Goal: Information Seeking & Learning: Learn about a topic

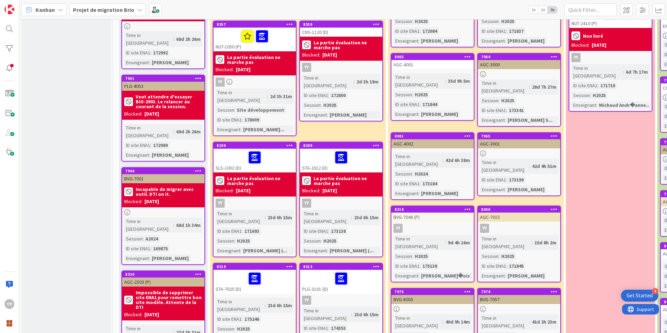
click at [340, 149] on div "STA-2012 (D)" at bounding box center [341, 161] width 82 height 24
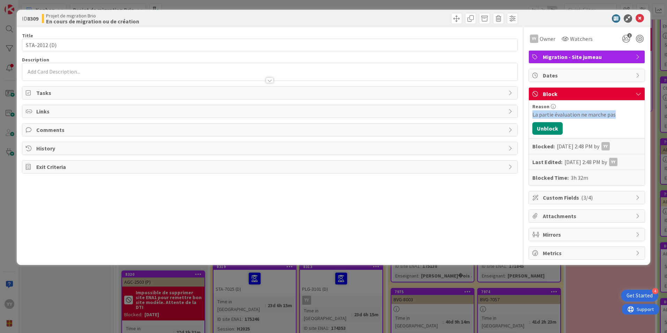
drag, startPoint x: 620, startPoint y: 115, endPoint x: 530, endPoint y: 115, distance: 90.0
click at [530, 115] on div "Reason La partie évaluation ne marche pas Unblock Blocked: [DATE] 2:48 PM by YY…" at bounding box center [587, 142] width 116 height 85
copy div "La partie évaluation ne marche pas"
click at [639, 16] on icon at bounding box center [639, 18] width 8 height 8
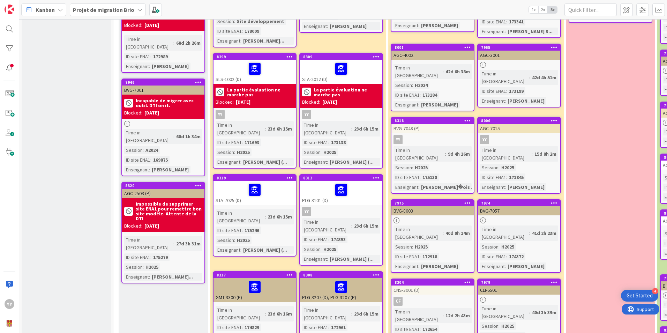
scroll to position [384, 0]
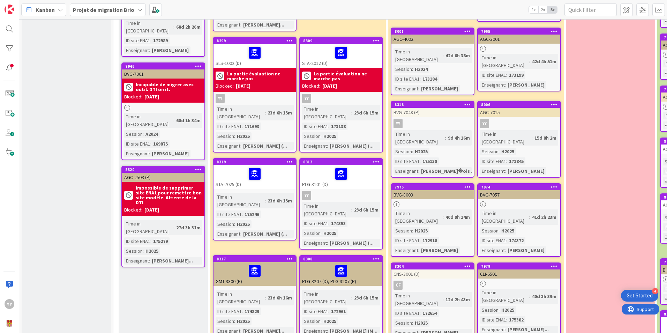
click at [323, 165] on div "PLG-3101 (D)" at bounding box center [341, 177] width 82 height 24
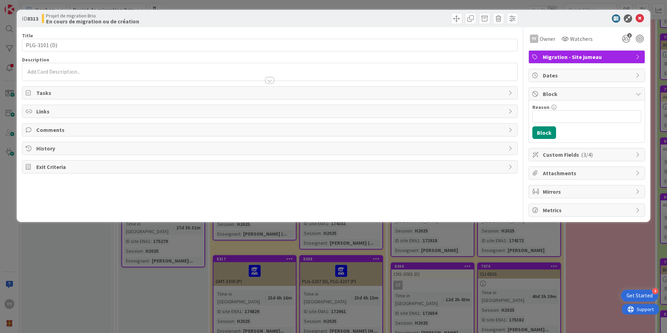
click at [568, 89] on div "Block" at bounding box center [587, 94] width 116 height 13
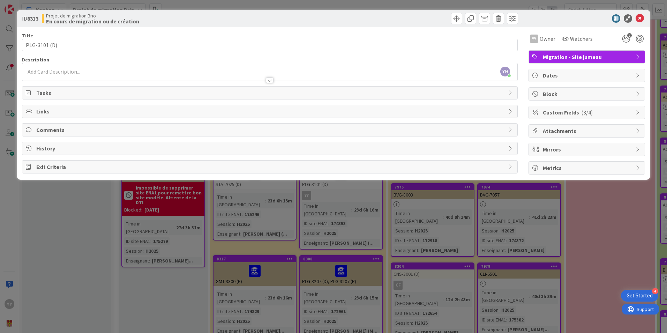
click at [558, 92] on span "Block" at bounding box center [587, 94] width 89 height 8
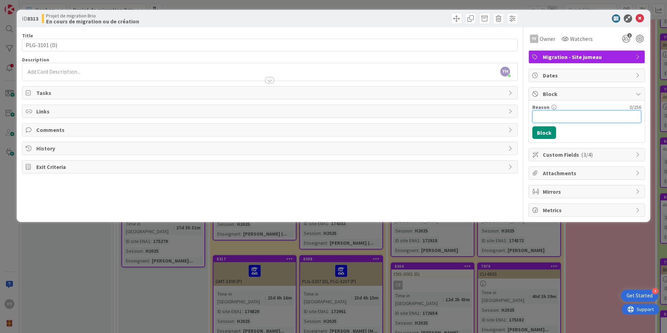
click at [560, 120] on input "Reason" at bounding box center [586, 116] width 109 height 13
paste input "La partie évaluation ne marche pas"
type input "La partie évaluation ne marche pas"
click at [542, 131] on button "Block" at bounding box center [544, 132] width 24 height 13
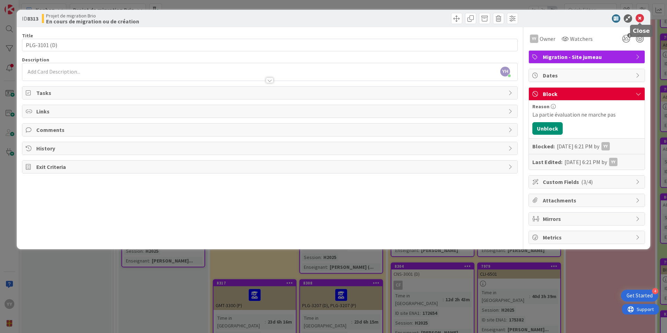
click at [641, 18] on icon at bounding box center [639, 18] width 8 height 8
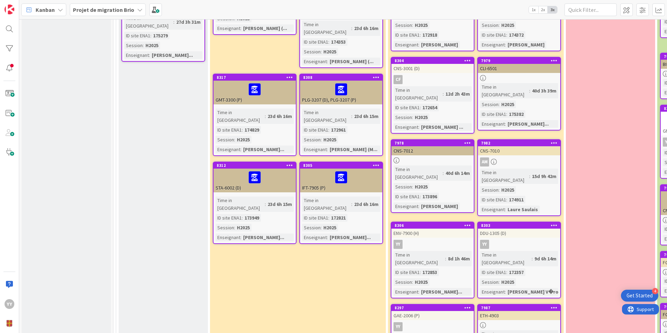
scroll to position [523, 0]
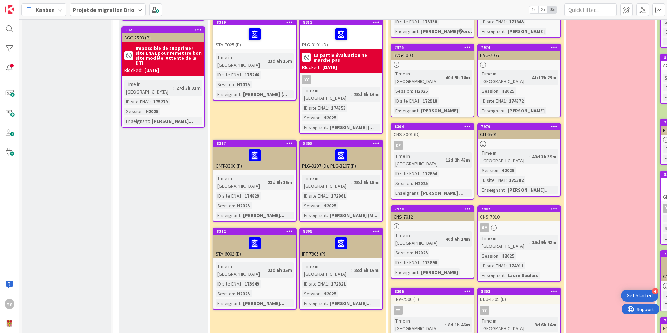
click at [268, 174] on div "Time in [GEOGRAPHIC_DATA] : 23d 6h 16m ID site ENA1 : 174829 Session : H2025 En…" at bounding box center [254, 196] width 78 height 45
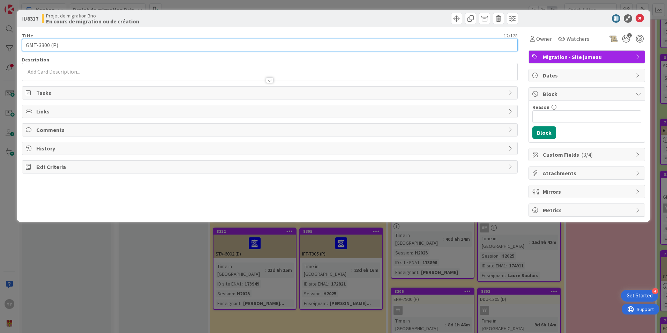
drag, startPoint x: 50, startPoint y: 45, endPoint x: 20, endPoint y: 45, distance: 30.0
click at [20, 45] on div "ID 8317 Projet de migration Brio En cours de migration ou de création Title 12 …" at bounding box center [333, 116] width 633 height 212
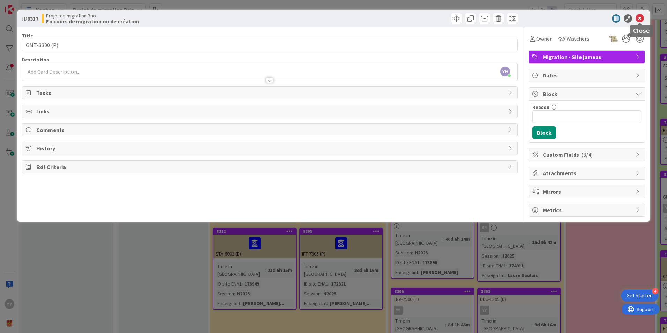
click at [640, 20] on icon at bounding box center [639, 18] width 8 height 8
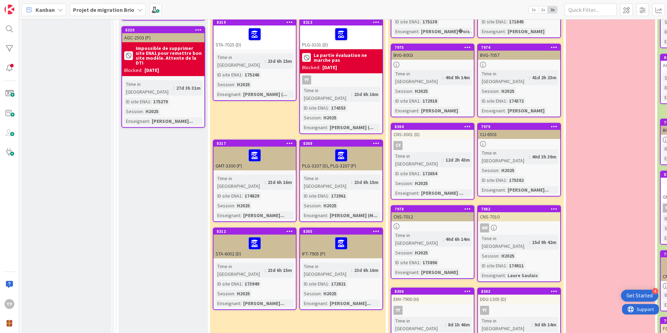
click at [257, 192] on div "174829" at bounding box center [252, 196] width 18 height 8
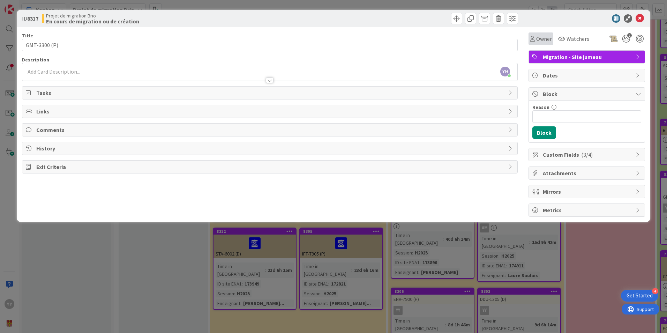
click at [546, 37] on span "Owner" at bounding box center [544, 39] width 16 height 8
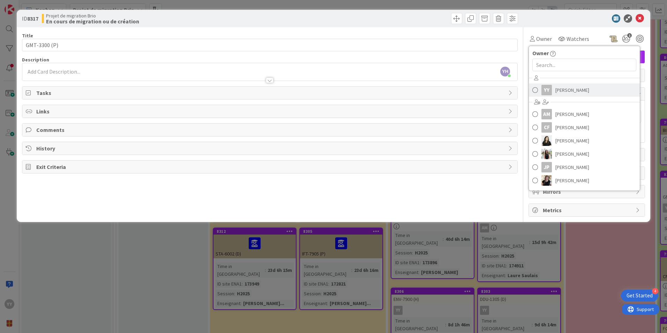
click at [540, 90] on link "YY [PERSON_NAME]" at bounding box center [584, 89] width 111 height 13
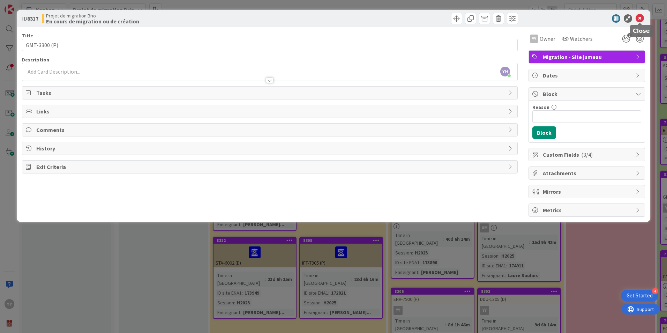
click at [641, 17] on icon at bounding box center [639, 18] width 8 height 8
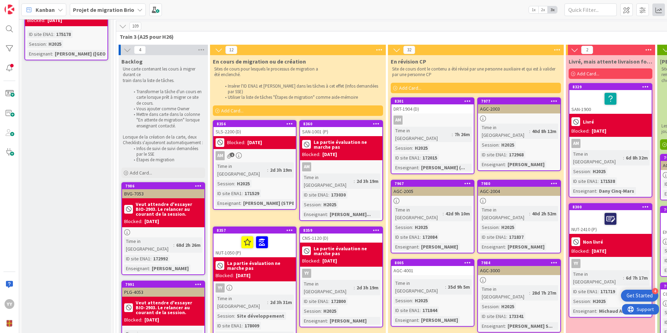
scroll to position [70, 0]
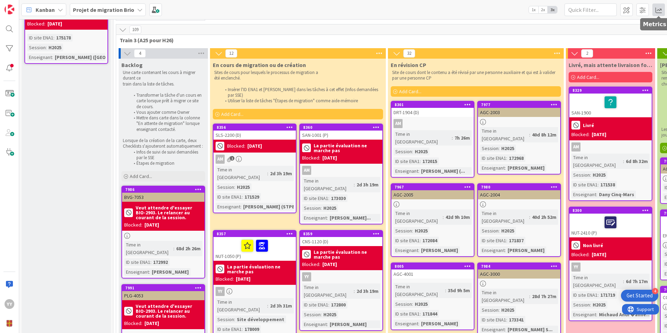
click at [659, 6] on span at bounding box center [658, 9] width 13 height 13
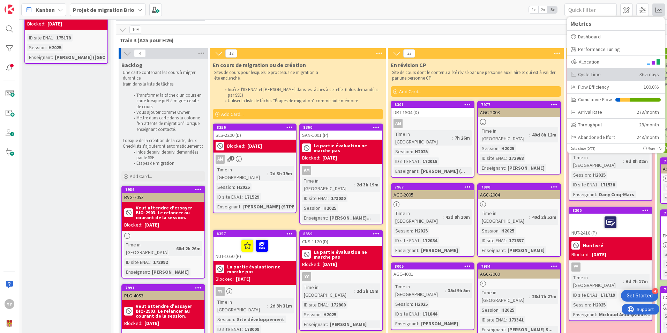
click at [613, 74] on div "Cycle Time" at bounding box center [602, 74] width 63 height 7
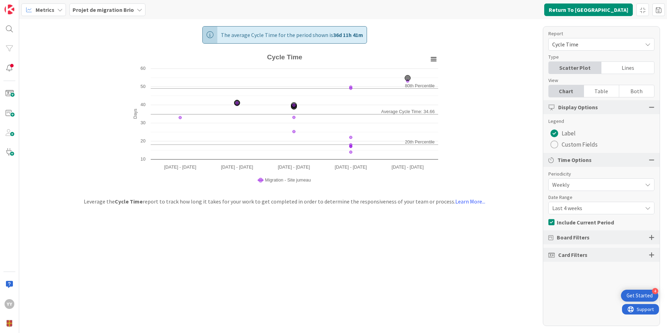
click at [596, 252] on div "Card Filters" at bounding box center [601, 255] width 116 height 14
click at [597, 255] on div "Card Filters" at bounding box center [601, 255] width 116 height 14
click at [651, 254] on div at bounding box center [652, 254] width 6 height 6
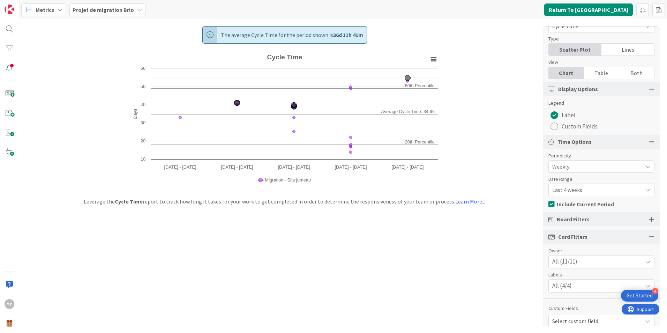
scroll to position [26, 0]
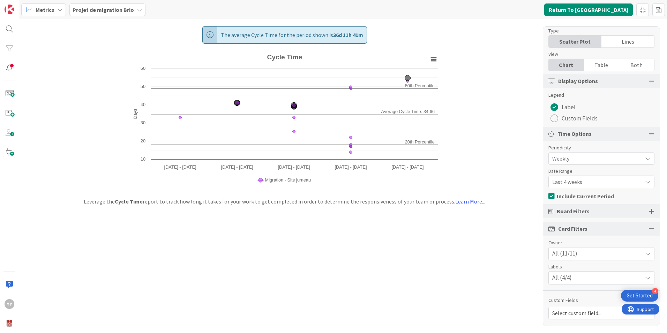
click at [593, 253] on div "All (11/11)" at bounding box center [600, 253] width 105 height 13
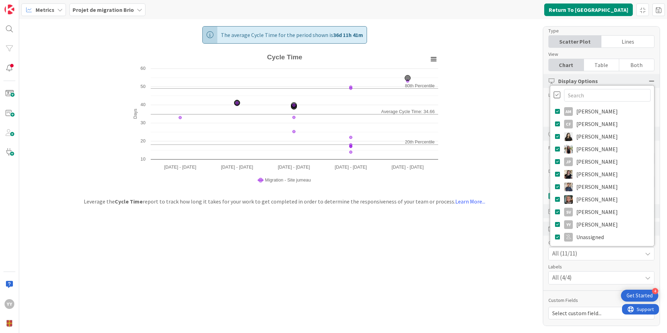
click at [553, 93] on div at bounding box center [556, 95] width 7 height 8
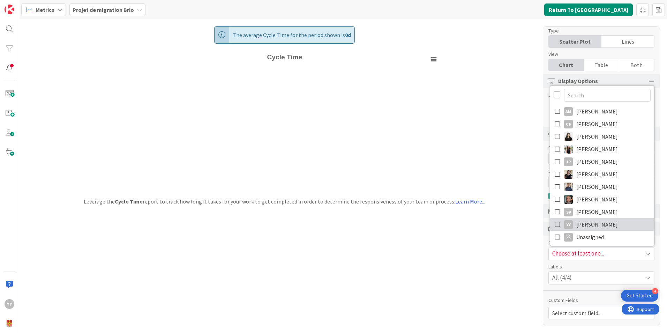
click at [550, 227] on link "YY [PERSON_NAME]" at bounding box center [602, 224] width 104 height 13
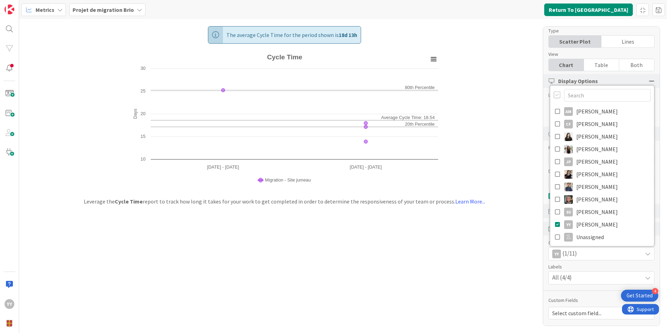
click at [347, 221] on div "The average Cycle Time for the period shown is 18d 13h Created with Highcharts …" at bounding box center [343, 175] width 648 height 313
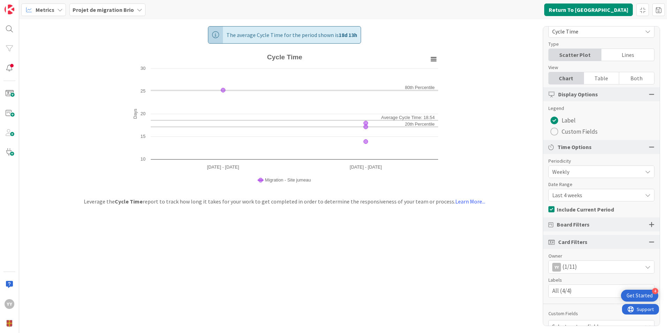
scroll to position [0, 0]
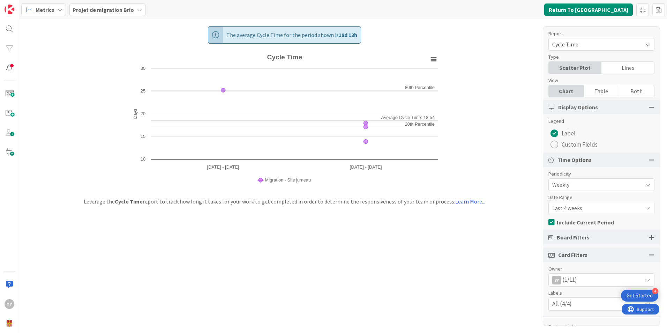
drag, startPoint x: 584, startPoint y: 98, endPoint x: 588, endPoint y: 91, distance: 8.0
click at [584, 98] on div "Report Cycle Time Type Scatter Plot Lines View Chart Table Both Display Options…" at bounding box center [601, 176] width 117 height 300
click at [592, 89] on div "Table" at bounding box center [601, 91] width 35 height 12
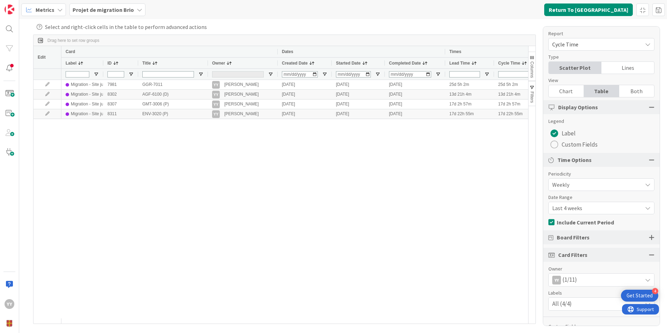
click at [570, 89] on div "Chart" at bounding box center [565, 91] width 35 height 12
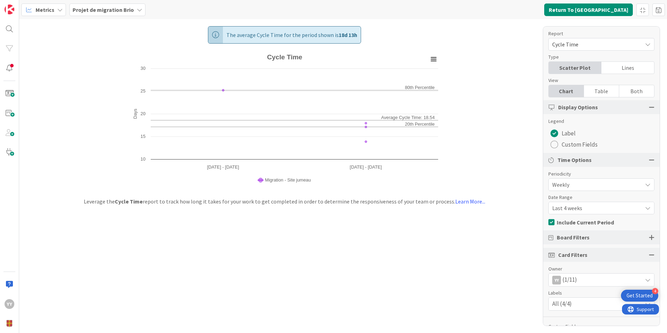
click at [626, 90] on div "Both" at bounding box center [636, 91] width 35 height 12
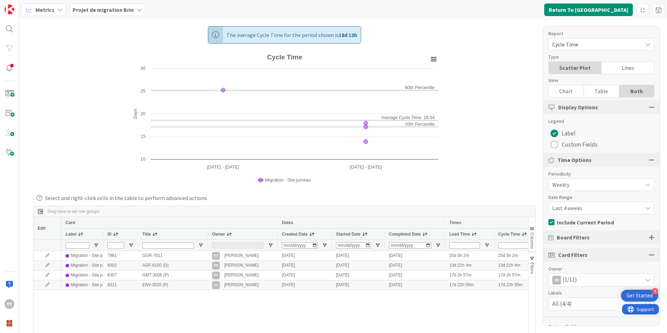
click at [566, 89] on div "Chart" at bounding box center [565, 91] width 35 height 12
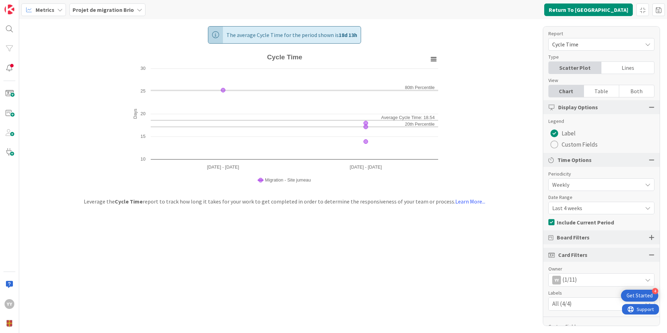
click at [593, 45] on span "Cycle Time" at bounding box center [595, 44] width 86 height 10
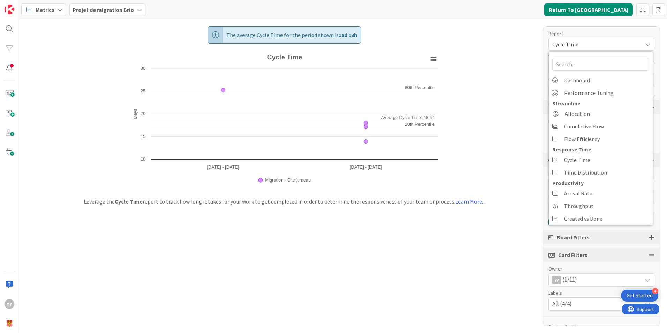
drag, startPoint x: 410, startPoint y: 254, endPoint x: 404, endPoint y: 252, distance: 6.0
click at [410, 254] on div "The average Cycle Time for the period shown is 18d 13h Created with Highcharts …" at bounding box center [343, 175] width 648 height 313
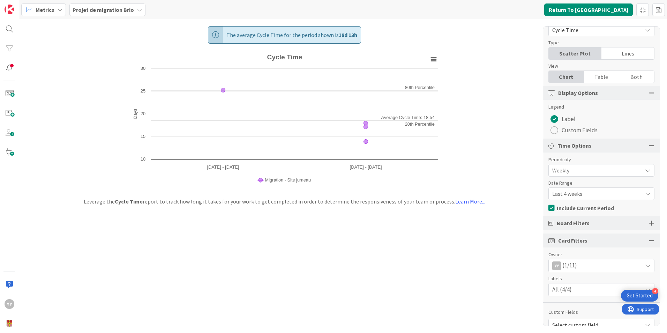
scroll to position [26, 0]
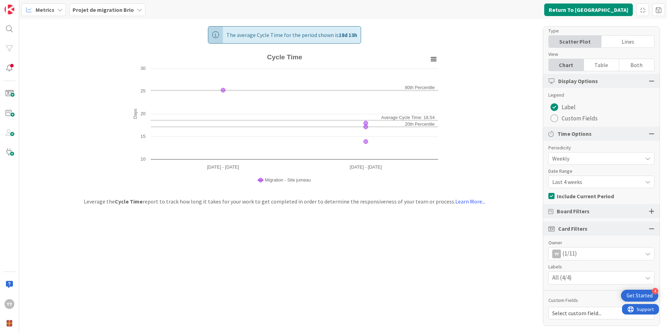
click at [592, 250] on div "YY (1/11)" at bounding box center [600, 253] width 105 height 13
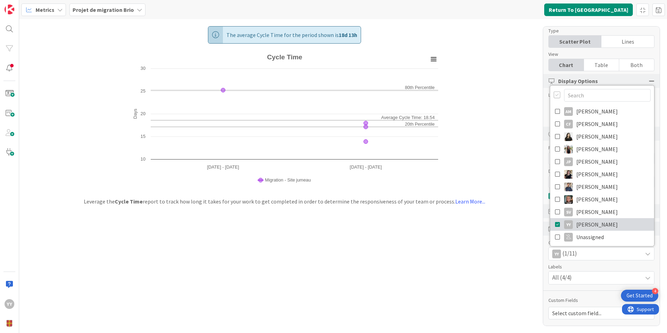
click at [555, 225] on icon at bounding box center [558, 224] width 6 height 10
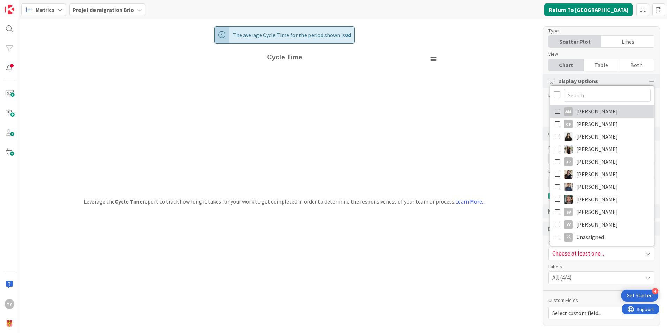
click at [550, 109] on link "AM [PERSON_NAME]" at bounding box center [602, 111] width 104 height 13
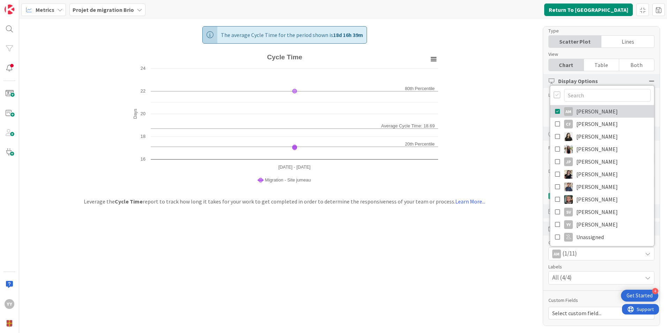
click at [555, 112] on icon at bounding box center [558, 111] width 6 height 10
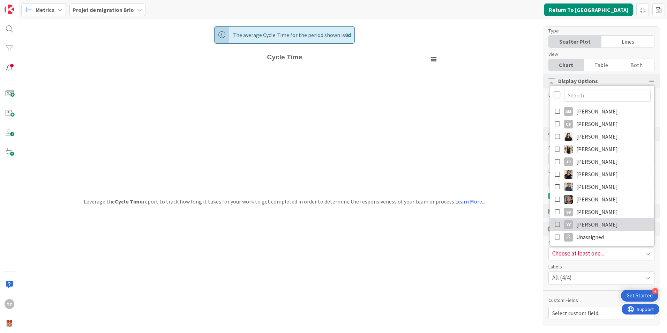
click at [555, 224] on icon at bounding box center [558, 224] width 6 height 10
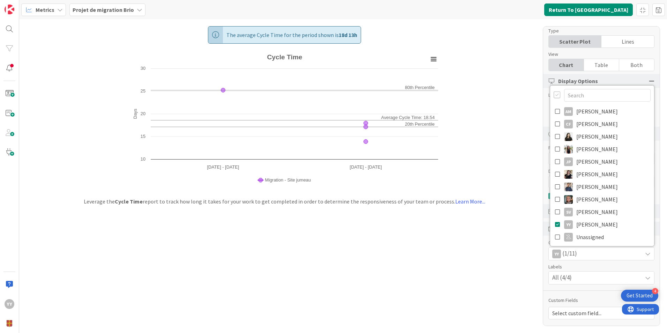
click at [50, 13] on span "Metrics" at bounding box center [45, 10] width 19 height 8
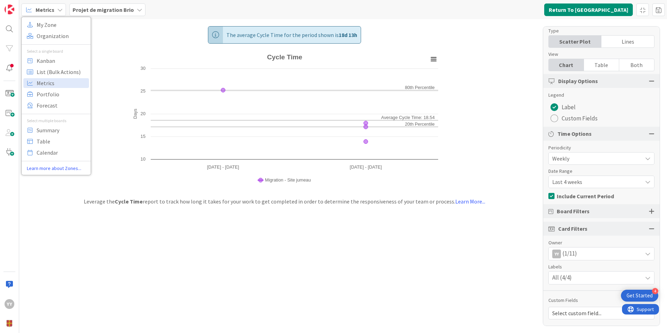
click at [51, 11] on span "Metrics" at bounding box center [45, 10] width 19 height 8
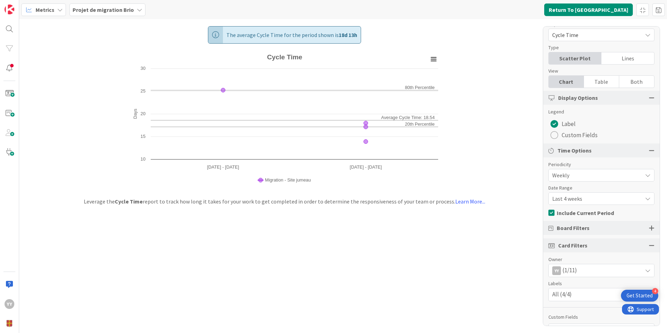
scroll to position [0, 0]
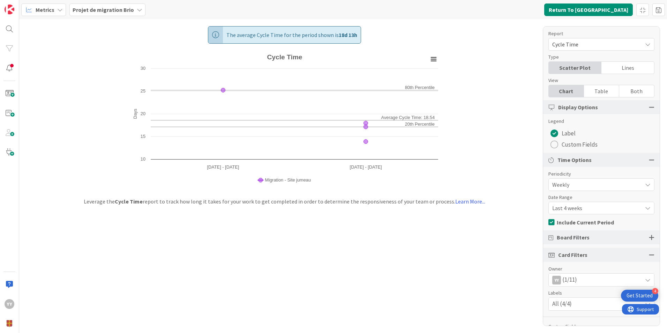
click at [575, 38] on div "Cycle Time" at bounding box center [601, 44] width 106 height 13
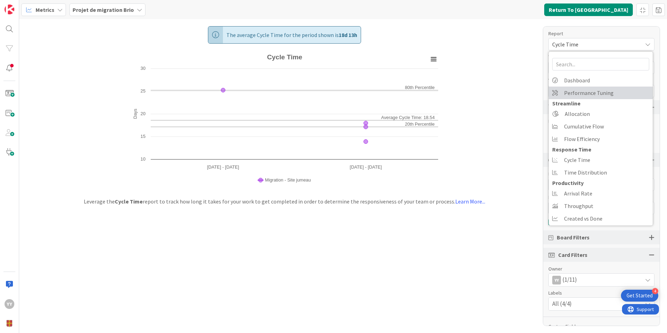
click at [581, 93] on span "Performance Tuning" at bounding box center [589, 93] width 50 height 10
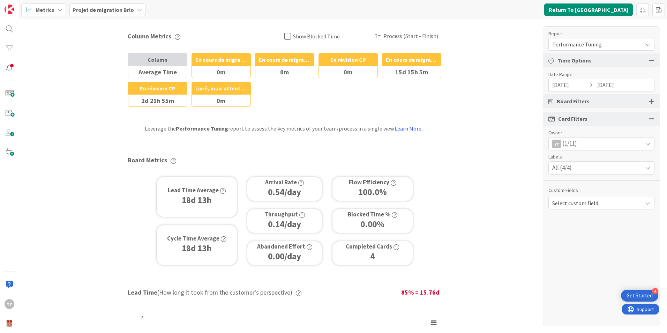
click at [581, 47] on span "Performance Tuning" at bounding box center [595, 44] width 86 height 10
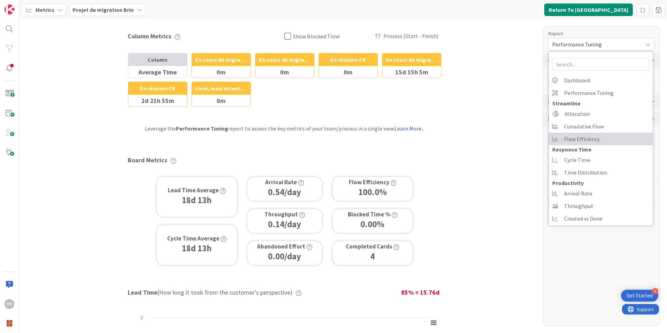
click at [577, 137] on span "Flow Efficiency" at bounding box center [582, 139] width 36 height 10
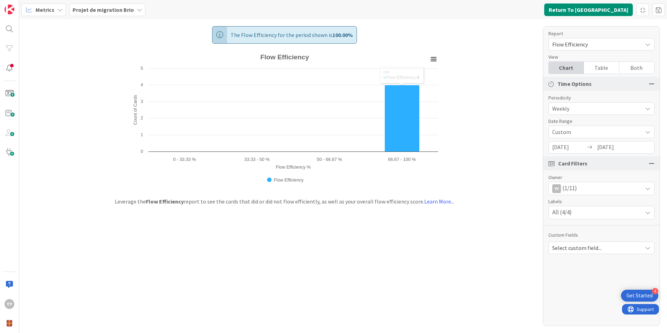
click at [592, 51] on div "Report Flow Efficiency Dashboard Performance Tuning Streamline Allocation Cumul…" at bounding box center [601, 176] width 117 height 300
click at [590, 45] on span "Flow Efficiency" at bounding box center [595, 44] width 86 height 10
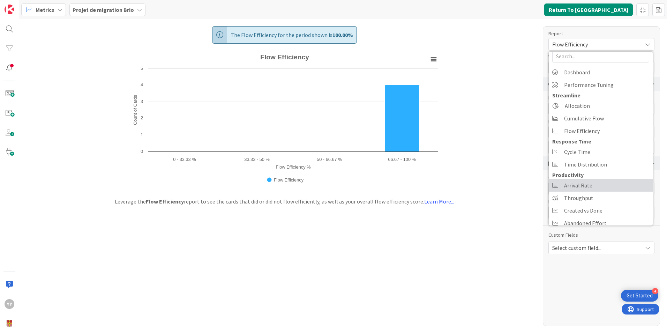
scroll to position [15, 0]
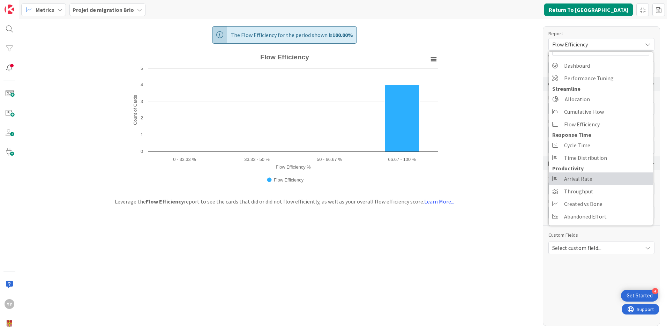
click at [595, 180] on link "Arrival Rate" at bounding box center [600, 178] width 104 height 13
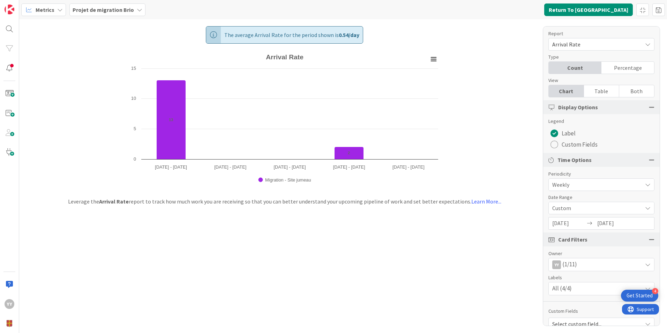
scroll to position [11, 0]
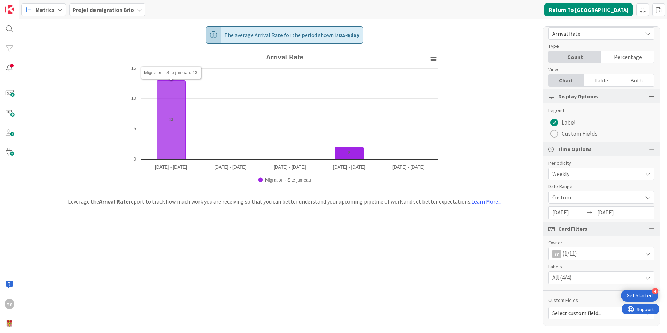
drag, startPoint x: 160, startPoint y: 134, endPoint x: 128, endPoint y: 159, distance: 40.3
click at [128, 160] on rect "Arrival Rate" at bounding box center [284, 120] width 313 height 139
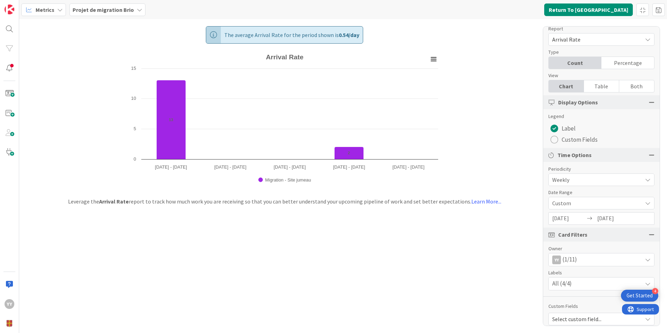
scroll to position [0, 0]
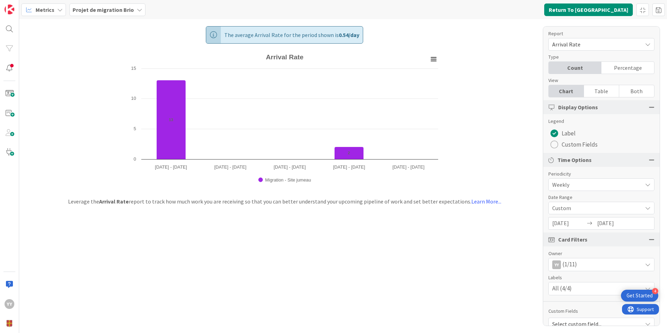
click at [607, 45] on span "Arrival Rate" at bounding box center [595, 44] width 86 height 10
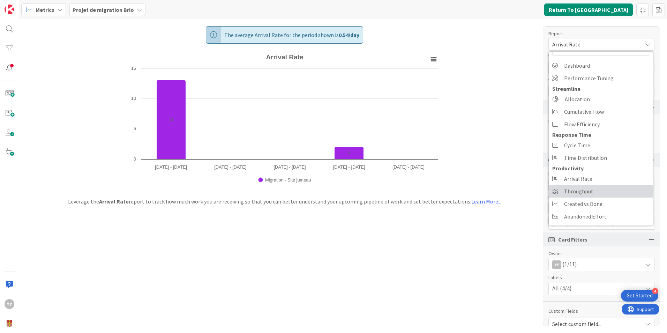
click at [593, 190] on link "Throughput" at bounding box center [600, 191] width 104 height 13
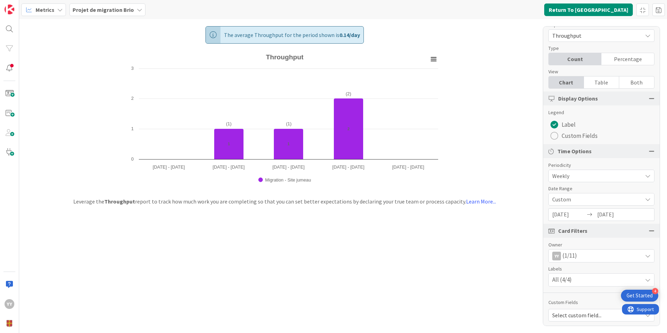
scroll to position [11, 0]
click at [577, 256] on div "YY (1/11)" at bounding box center [600, 253] width 105 height 13
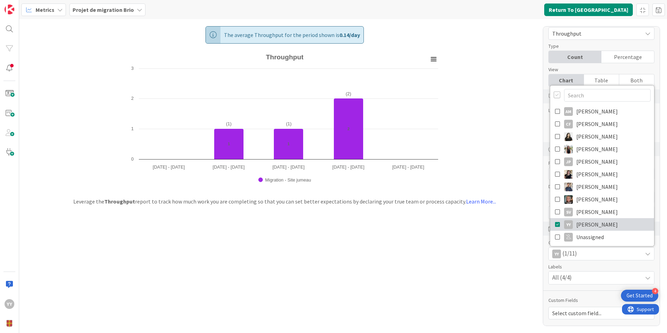
click at [550, 224] on link "YY [PERSON_NAME]" at bounding box center [602, 224] width 104 height 13
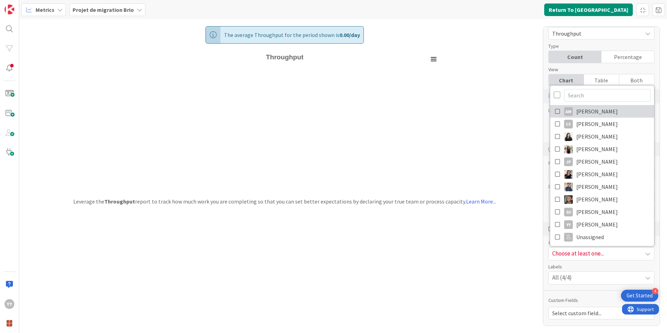
click at [555, 109] on icon at bounding box center [558, 111] width 6 height 10
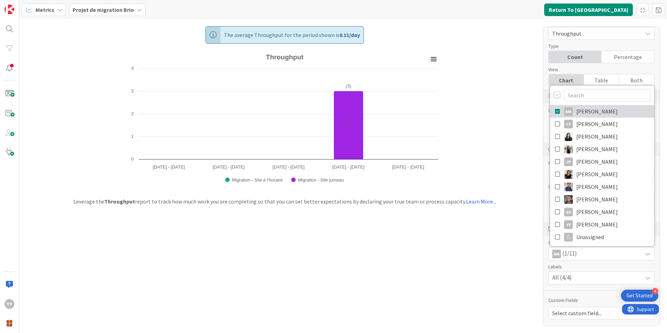
click at [555, 112] on icon at bounding box center [558, 111] width 6 height 10
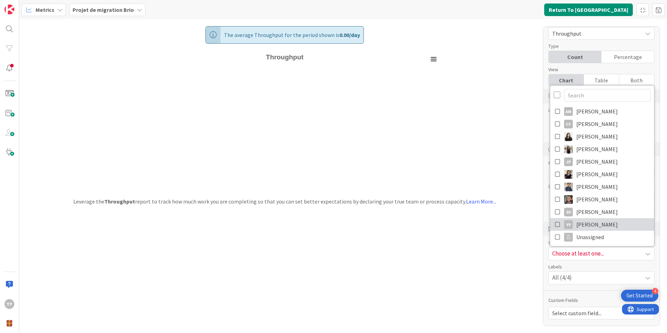
click at [555, 221] on icon at bounding box center [558, 224] width 6 height 10
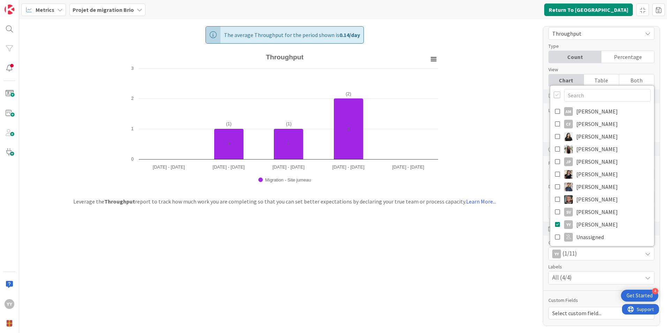
drag, startPoint x: 368, startPoint y: 243, endPoint x: 376, endPoint y: 242, distance: 8.1
click at [369, 243] on div "The average Throughput for the period shown is 0.14 / day Created with Highchar…" at bounding box center [343, 175] width 648 height 313
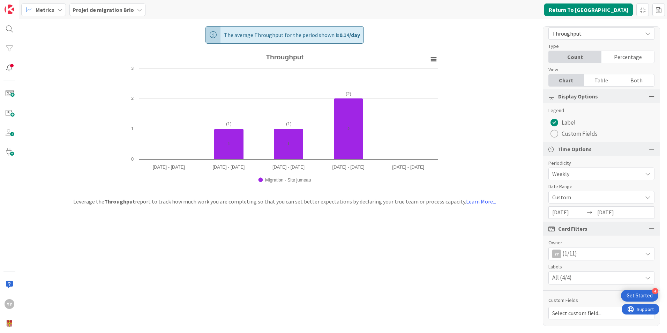
click at [607, 60] on div "Percentage" at bounding box center [627, 57] width 53 height 12
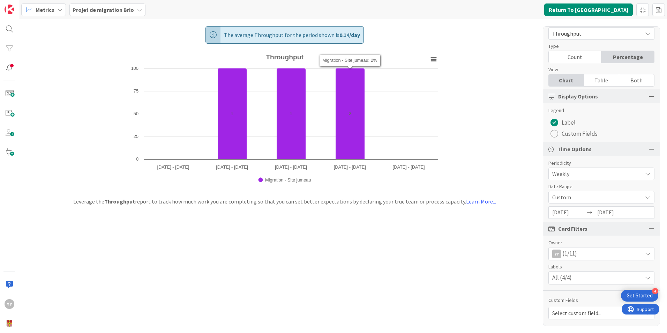
click at [582, 59] on div "Count" at bounding box center [574, 57] width 53 height 12
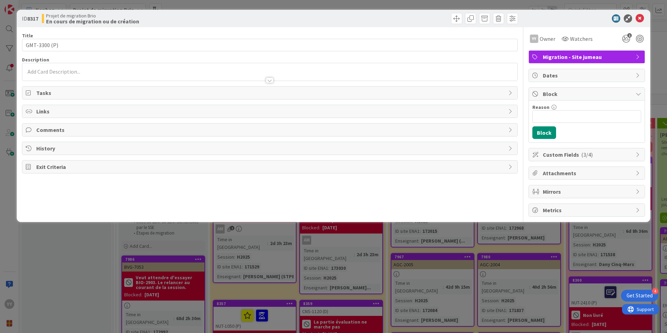
click at [642, 23] on div "ID 8317 Projet de migration Brio En cours de migration ou de création" at bounding box center [333, 18] width 633 height 17
click at [641, 20] on icon at bounding box center [639, 18] width 8 height 8
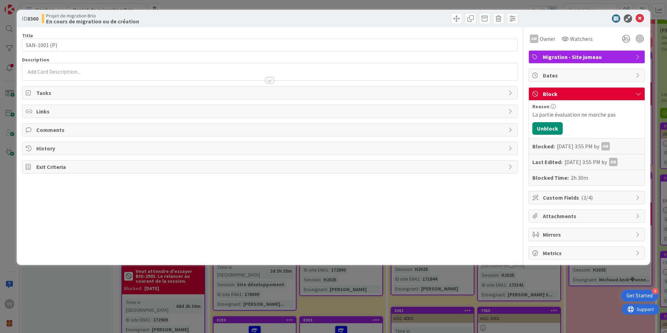
drag, startPoint x: 317, startPoint y: 126, endPoint x: 637, endPoint y: 19, distance: 338.0
click at [637, 19] on icon at bounding box center [639, 18] width 8 height 8
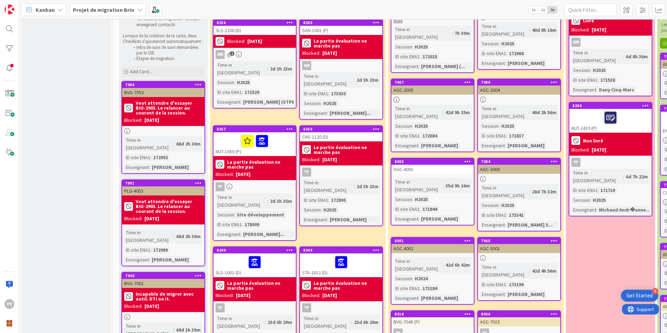
scroll to position [35, 0]
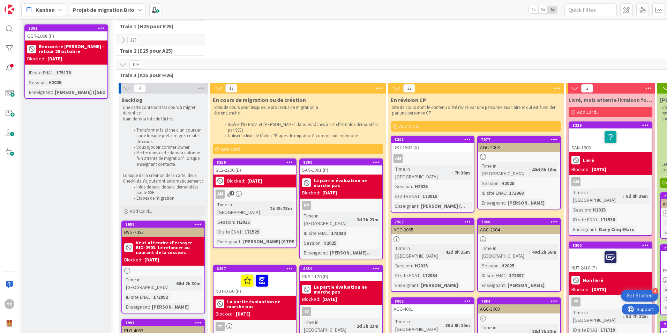
click at [553, 88] on icon at bounding box center [556, 88] width 9 height 10
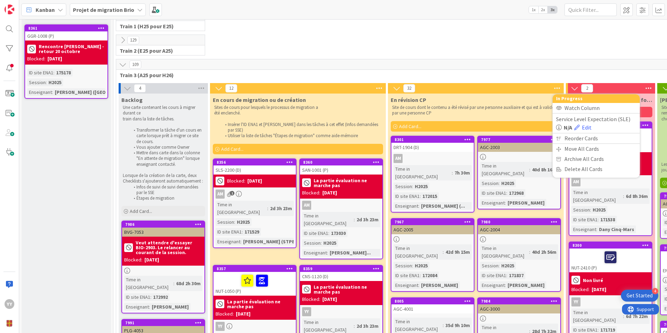
click at [355, 54] on div "129 Train 2 (E25 pour A25)" at bounding box center [476, 47] width 722 height 24
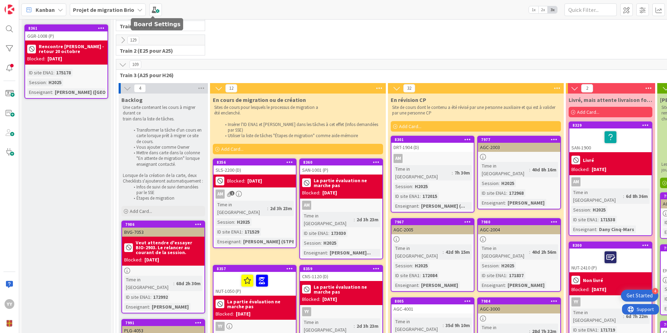
click at [168, 9] on div "Kanban Projet de migration Brio 1x 2x 3x" at bounding box center [343, 9] width 648 height 19
click at [150, 11] on span at bounding box center [155, 9] width 13 height 13
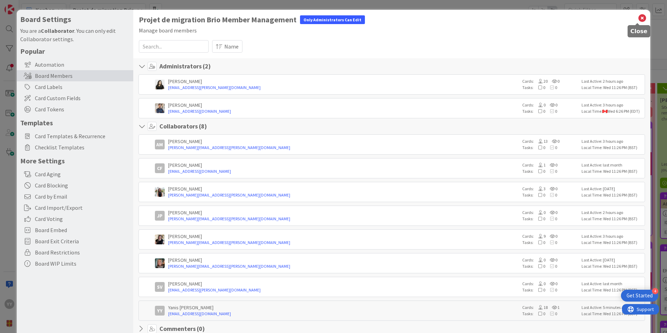
click at [637, 17] on icon at bounding box center [641, 18] width 9 height 10
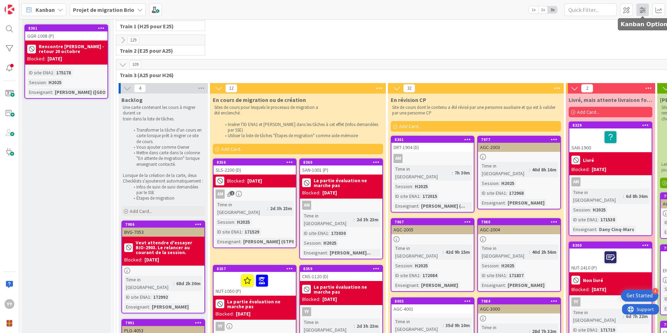
click at [638, 4] on span at bounding box center [642, 9] width 13 height 13
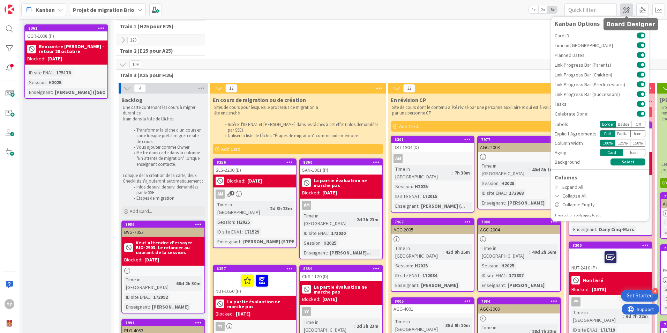
click at [630, 6] on span at bounding box center [626, 9] width 13 height 13
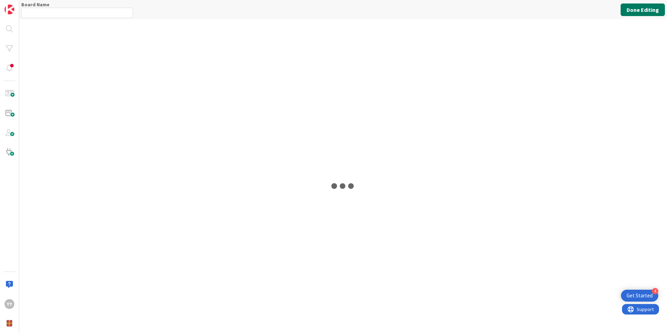
type input "Projet de migration Brio"
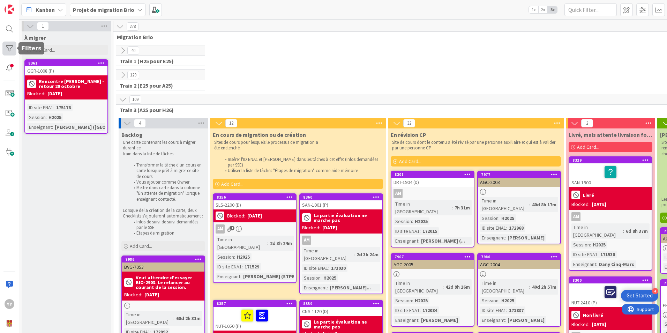
click at [9, 50] on div at bounding box center [9, 48] width 14 height 14
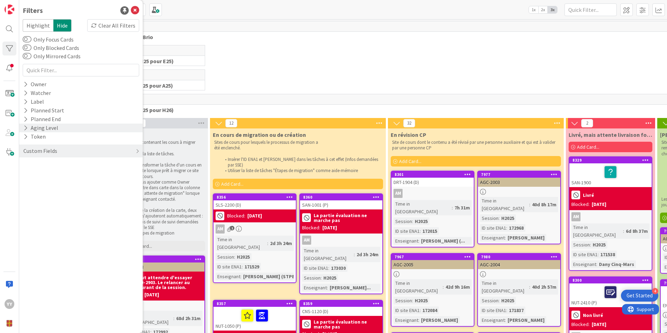
drag, startPoint x: 25, startPoint y: 128, endPoint x: 22, endPoint y: 125, distance: 4.7
drag, startPoint x: 22, startPoint y: 125, endPoint x: 97, endPoint y: 50, distance: 105.8
click at [97, 50] on div "Highlight Hide Clear All Filters Only Focus Cards Only Blocked Cards Only Mirro…" at bounding box center [81, 90] width 116 height 142
click at [25, 83] on icon at bounding box center [25, 84] width 5 height 6
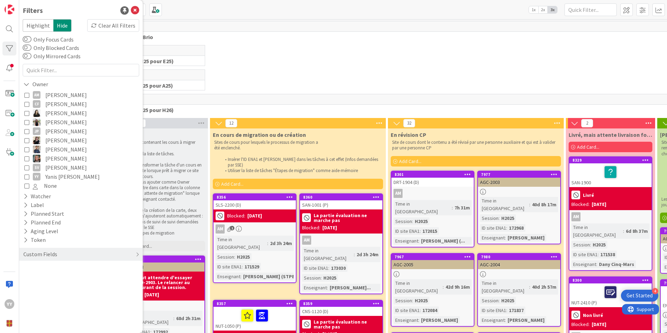
click at [27, 174] on icon at bounding box center [26, 176] width 5 height 5
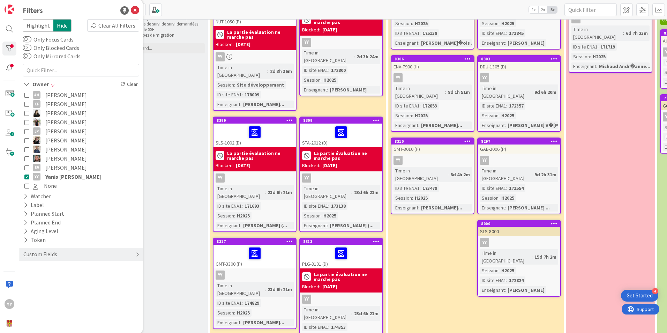
scroll to position [209, 0]
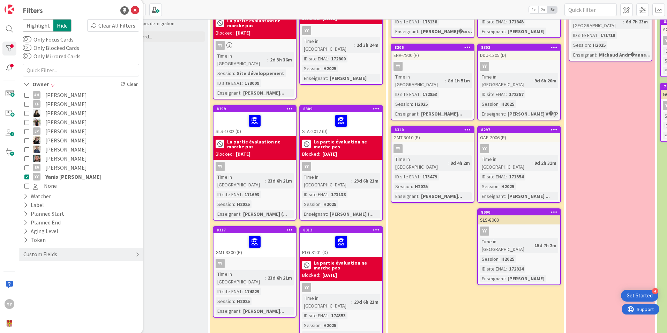
click at [27, 95] on icon at bounding box center [26, 94] width 5 height 5
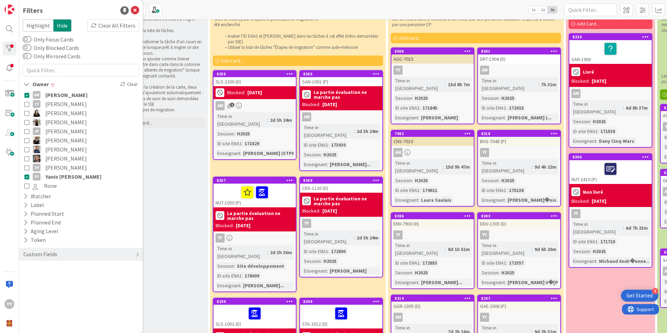
scroll to position [139, 0]
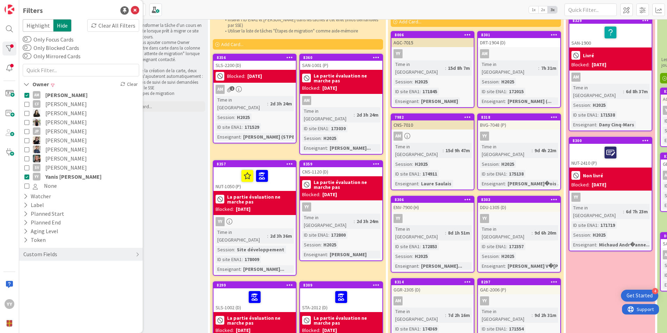
click at [26, 177] on icon at bounding box center [26, 176] width 5 height 5
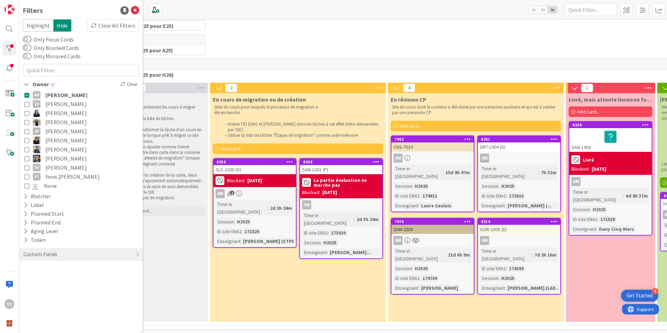
scroll to position [40, 0]
click at [28, 93] on icon at bounding box center [26, 94] width 5 height 5
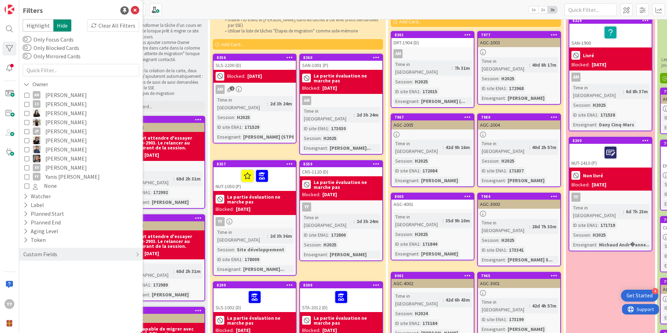
click at [26, 176] on icon at bounding box center [26, 176] width 5 height 5
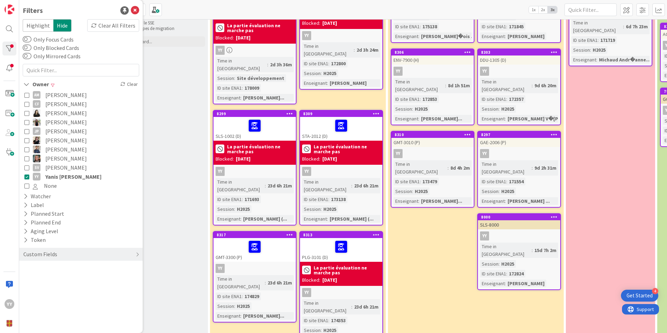
scroll to position [211, 0]
